Goal: Check status: Check status

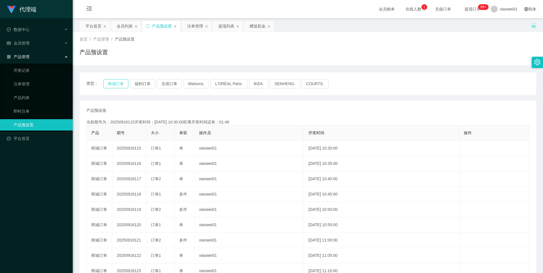
click at [120, 83] on button "商城订单" at bounding box center [115, 83] width 25 height 9
click at [119, 82] on button "商城订单" at bounding box center [115, 83] width 25 height 9
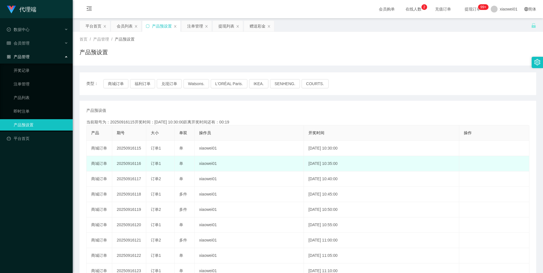
click at [129, 165] on td "20250916116" at bounding box center [129, 163] width 34 height 15
copy td "20250916116"
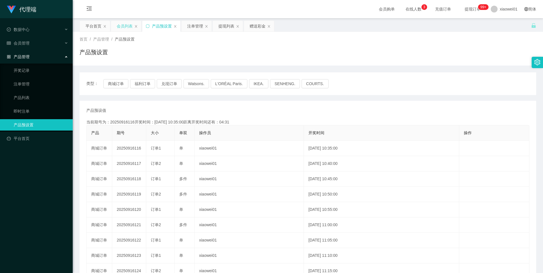
click at [124, 27] on div "会员列表" at bounding box center [125, 26] width 16 height 11
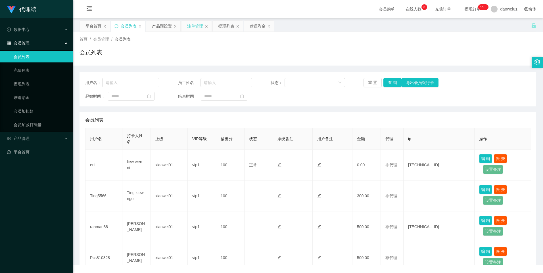
click at [194, 29] on div "注单管理" at bounding box center [195, 26] width 16 height 11
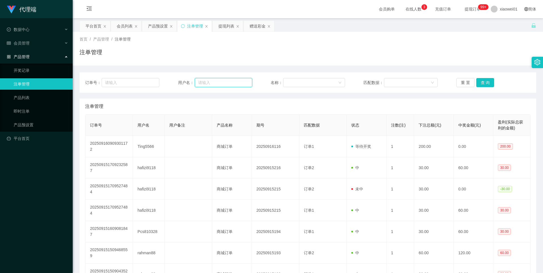
click at [213, 83] on input "text" at bounding box center [223, 82] width 57 height 9
paste input "Ting5566"
type input "Ting5566"
click at [486, 85] on button "查 询" at bounding box center [486, 82] width 18 height 9
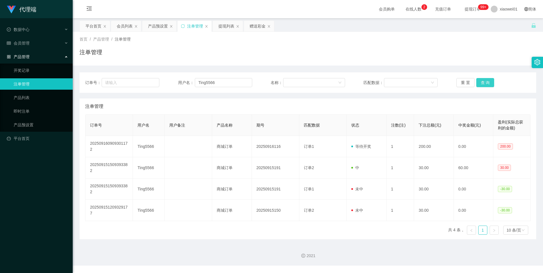
click at [483, 82] on button "查 询" at bounding box center [486, 82] width 18 height 9
click at [486, 84] on button "查 询" at bounding box center [486, 82] width 18 height 9
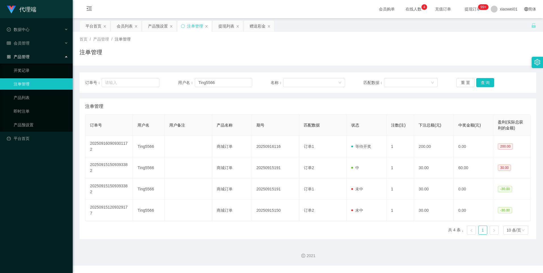
drag, startPoint x: 154, startPoint y: 25, endPoint x: 156, endPoint y: 72, distance: 46.4
click at [154, 25] on div "产品预设置" at bounding box center [158, 26] width 20 height 11
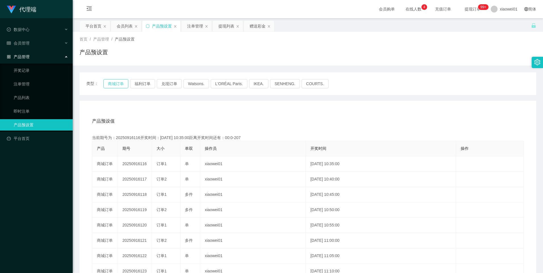
click at [112, 84] on button "商城订单" at bounding box center [115, 83] width 25 height 9
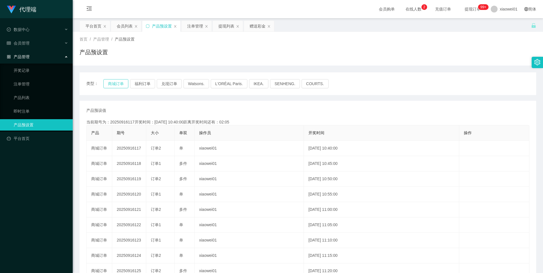
click at [110, 83] on button "商城订单" at bounding box center [115, 83] width 25 height 9
click at [191, 27] on div "注单管理" at bounding box center [195, 26] width 16 height 11
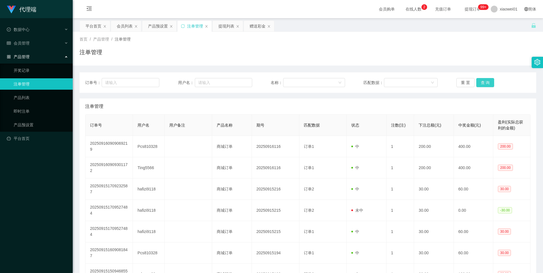
click at [480, 83] on button "查 询" at bounding box center [486, 82] width 18 height 9
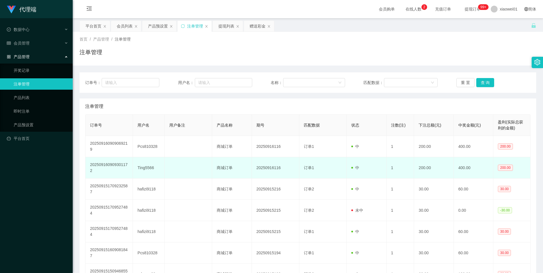
click at [149, 167] on td "Ting5566" at bounding box center [149, 167] width 32 height 21
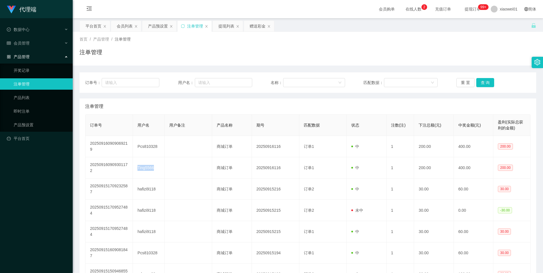
copy td "Ting5566"
click at [126, 26] on div "会员列表" at bounding box center [125, 26] width 16 height 11
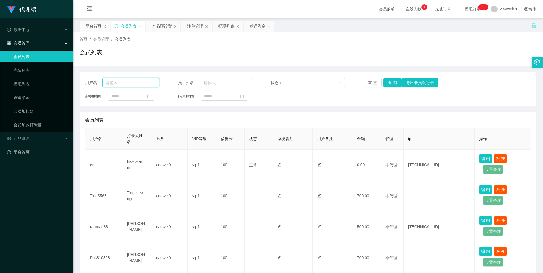
click at [149, 82] on input "text" at bounding box center [130, 82] width 57 height 9
paste input "Ting5566"
type input "Ting5566"
click at [392, 84] on button "查 询" at bounding box center [393, 82] width 18 height 9
